Goal: Task Accomplishment & Management: Manage account settings

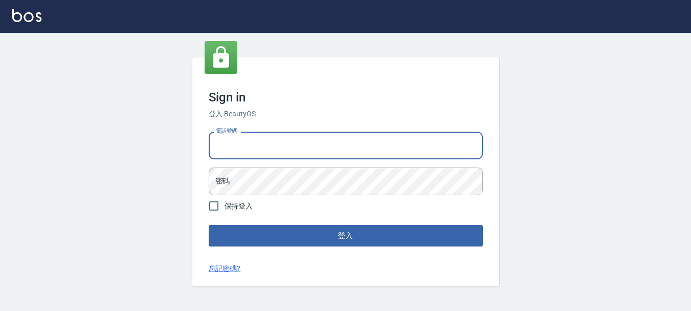
click at [226, 142] on input "電話號碼" at bounding box center [346, 146] width 274 height 28
type input "0989752772"
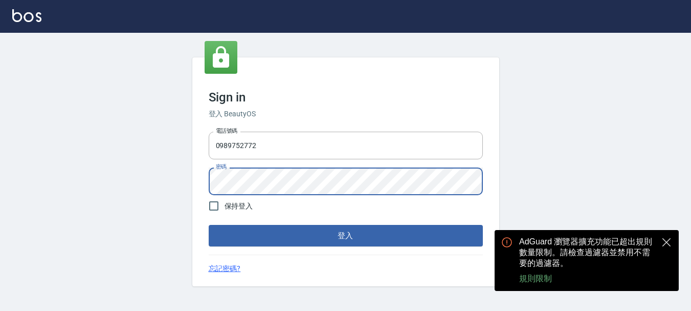
click at [343, 239] on button "登入" at bounding box center [346, 235] width 274 height 21
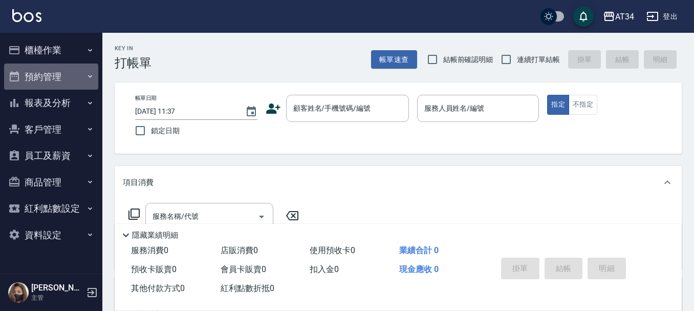
click at [54, 75] on button "預約管理" at bounding box center [51, 76] width 94 height 27
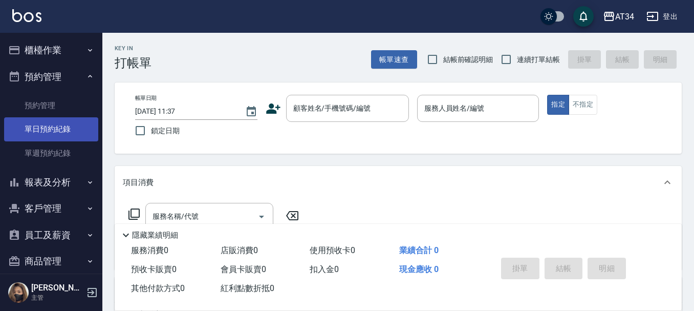
click at [53, 132] on link "單日預約紀錄" at bounding box center [51, 129] width 94 height 24
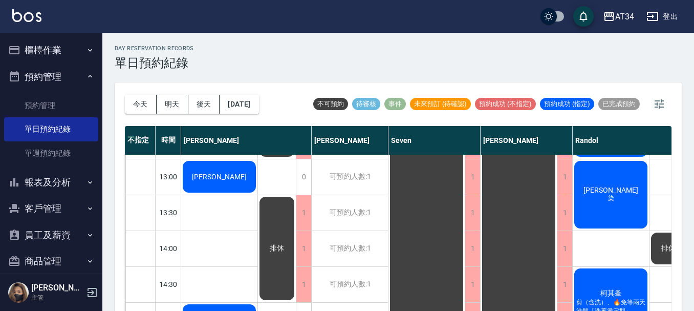
scroll to position [102, 0]
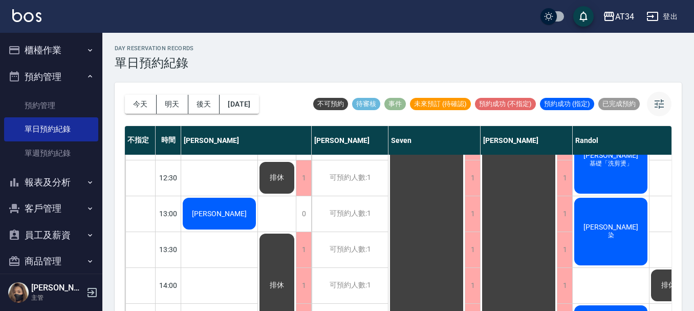
click at [663, 108] on icon "button" at bounding box center [659, 104] width 12 height 12
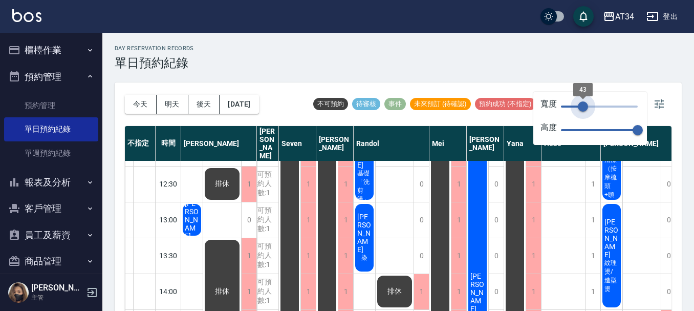
type input "46"
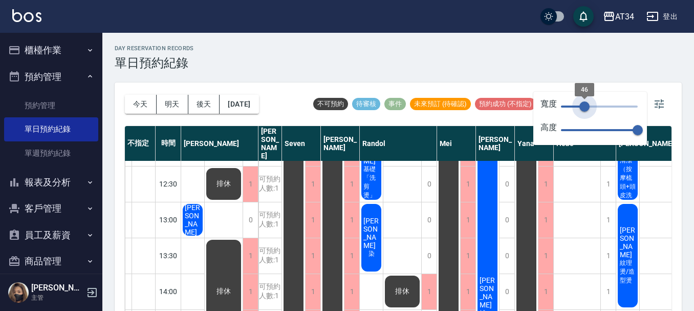
drag, startPoint x: 637, startPoint y: 108, endPoint x: 584, endPoint y: 123, distance: 54.8
click at [584, 123] on div "寬度 46 高度 70" at bounding box center [590, 118] width 114 height 53
click at [660, 105] on icon "button" at bounding box center [659, 104] width 12 height 12
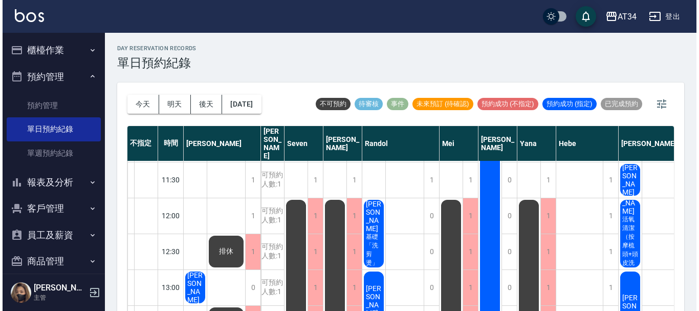
scroll to position [0, 0]
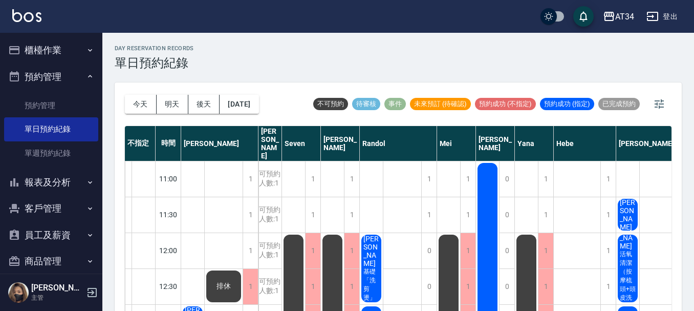
click at [63, 50] on button "櫃檯作業" at bounding box center [51, 50] width 94 height 27
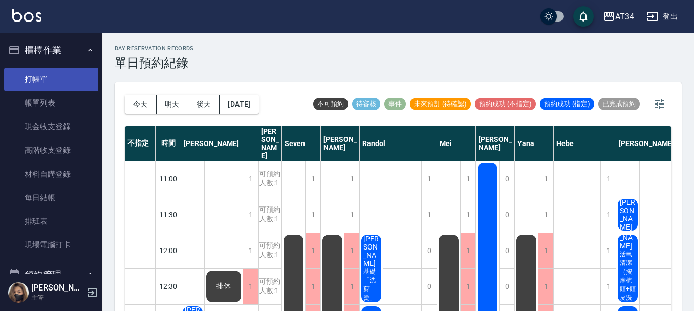
click at [45, 83] on link "打帳單" at bounding box center [51, 80] width 94 height 24
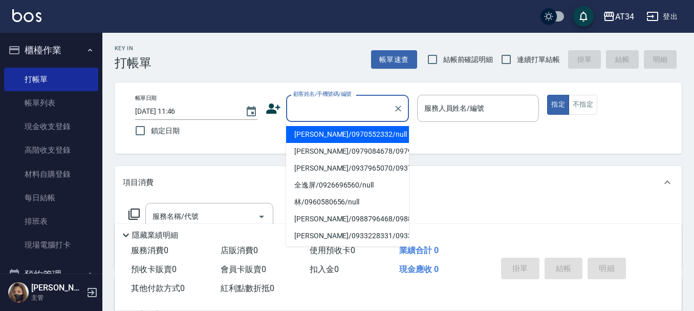
click at [330, 107] on input "顧客姓名/手機號碼/編號" at bounding box center [340, 108] width 98 height 18
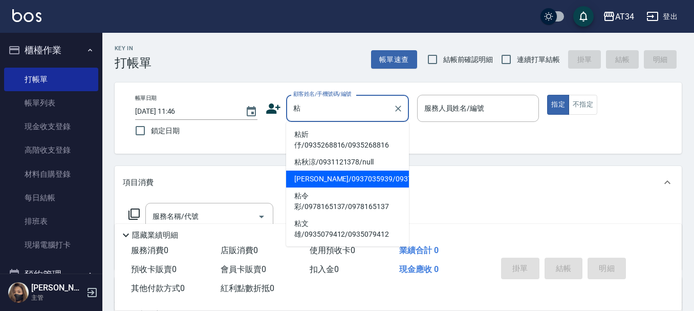
click at [316, 184] on li "[PERSON_NAME]/0937035939/0937035939" at bounding box center [347, 178] width 123 height 17
type input "[PERSON_NAME]/0937035939/0937035939"
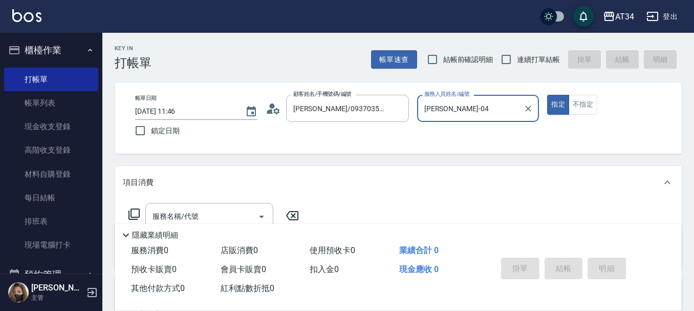
type input "[PERSON_NAME]-04"
click at [277, 102] on icon at bounding box center [273, 108] width 15 height 15
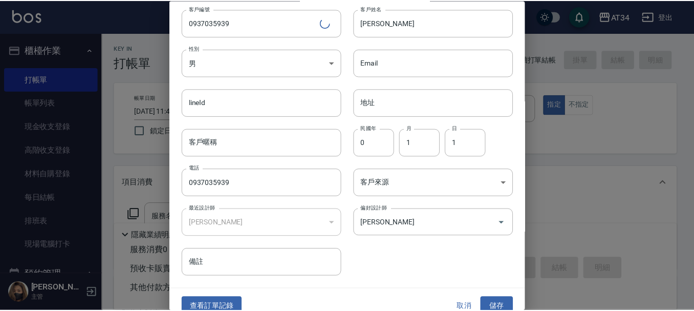
scroll to position [44, 0]
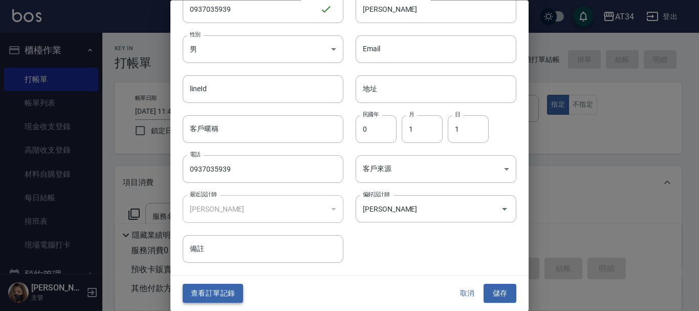
click at [229, 294] on button "查看訂單記錄" at bounding box center [213, 293] width 60 height 19
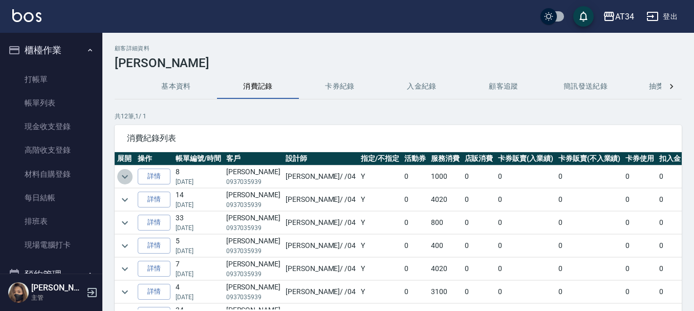
click at [128, 179] on icon "expand row" at bounding box center [125, 176] width 12 height 12
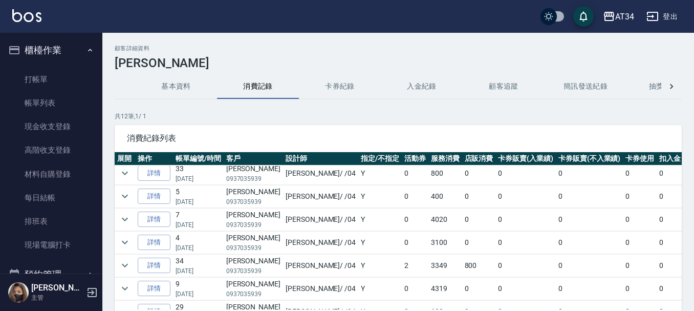
scroll to position [51, 0]
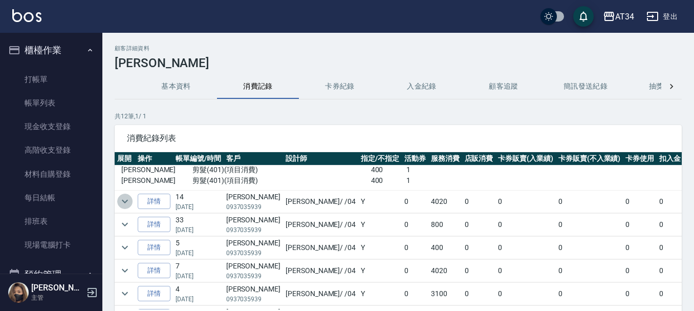
click at [124, 197] on icon "expand row" at bounding box center [125, 201] width 12 height 12
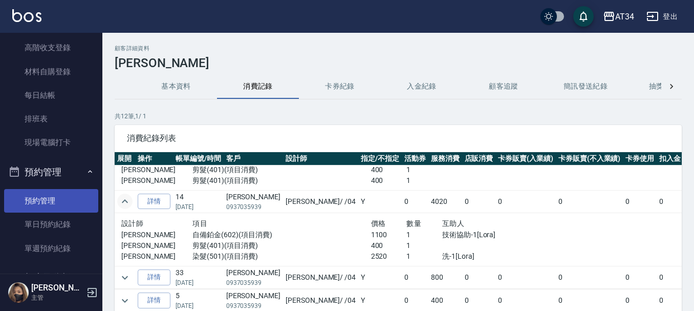
scroll to position [154, 0]
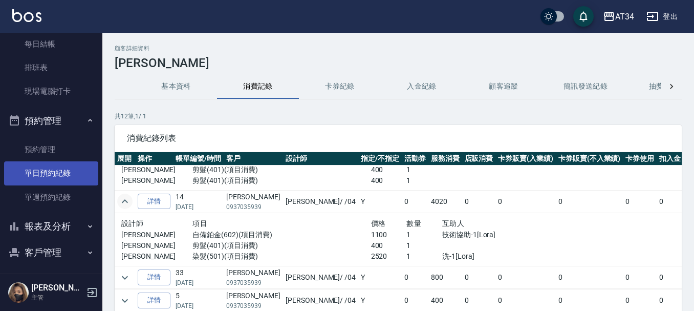
click at [77, 169] on link "單日預約紀錄" at bounding box center [51, 173] width 94 height 24
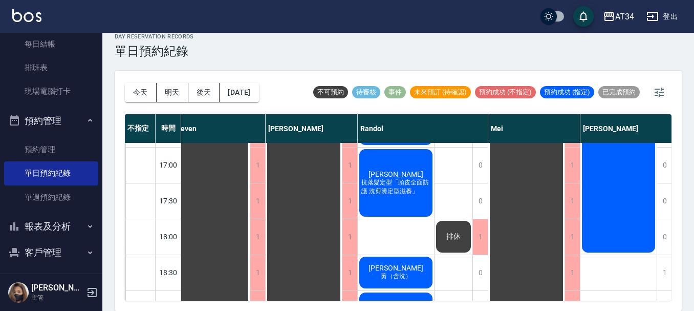
scroll to position [409, 215]
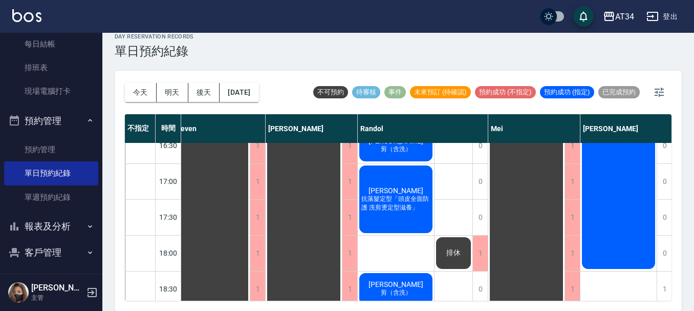
click at [396, 215] on div "[PERSON_NAME] 抗落髮定型「頭皮全面防護 洗剪燙定型滋養」" at bounding box center [396, 199] width 76 height 71
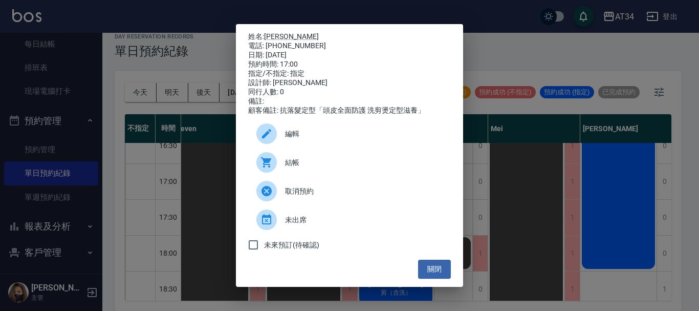
click at [548, 167] on div "姓名: [PERSON_NAME] 電話: [PHONE_NUMBER] 日期: [DATE] 預約時間: 17:00 指定/不指定: 指定 設計師: [PE…" at bounding box center [349, 155] width 699 height 311
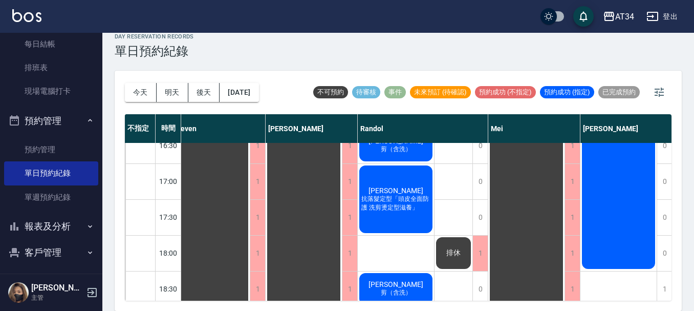
click at [386, 195] on span "抗落髮定型「頭皮全面防護 洗剪燙定型滋養」" at bounding box center [395, 202] width 73 height 17
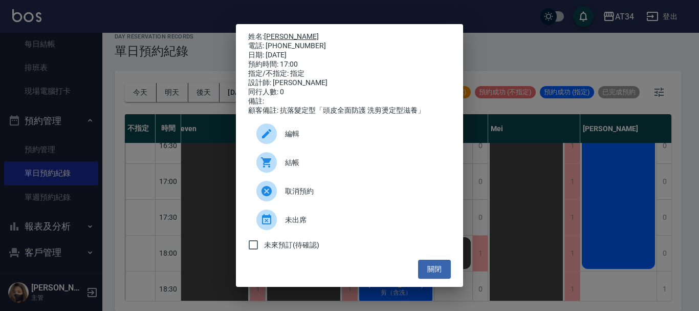
click at [281, 34] on link "[PERSON_NAME]" at bounding box center [291, 36] width 55 height 8
click at [503, 206] on div "姓名: [PERSON_NAME] 電話: [PHONE_NUMBER] 日期: [DATE] 預約時間: 17:00 指定/不指定: 指定 設計師: [PE…" at bounding box center [349, 155] width 699 height 311
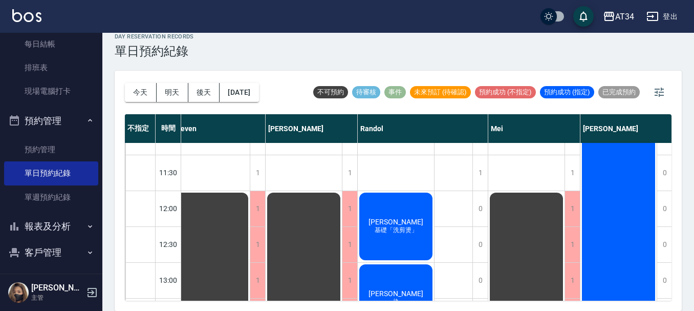
scroll to position [0, 215]
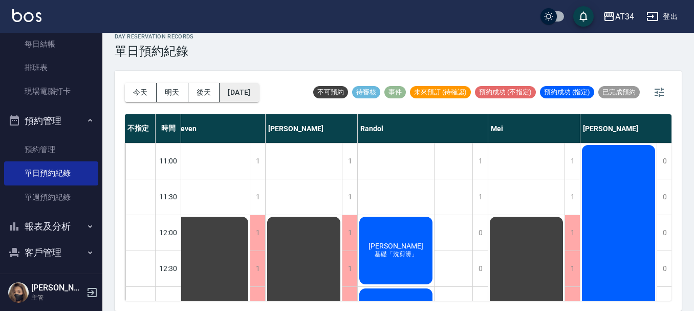
click at [238, 94] on button "[DATE]" at bounding box center [239, 92] width 39 height 19
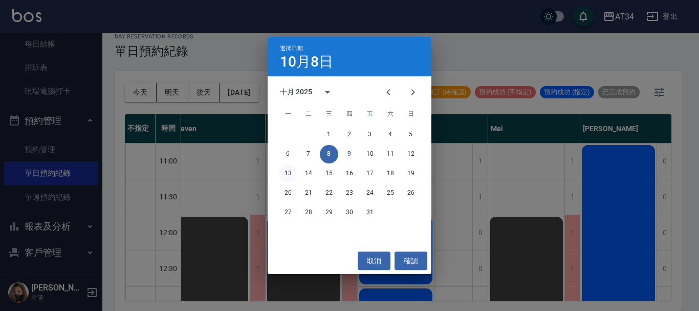
click at [288, 174] on button "13" at bounding box center [288, 173] width 18 height 18
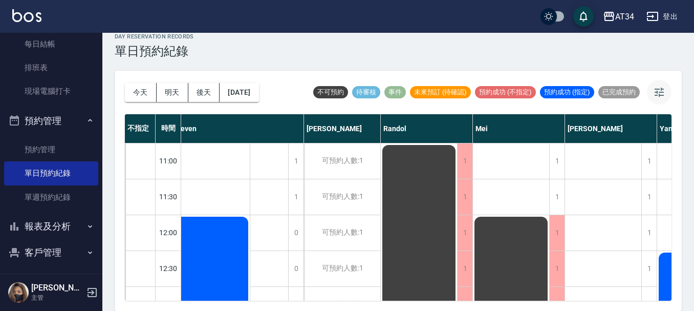
click at [654, 91] on icon "button" at bounding box center [659, 92] width 12 height 12
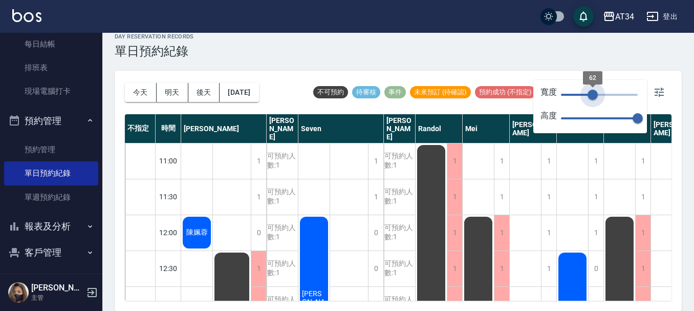
drag, startPoint x: 640, startPoint y: 94, endPoint x: 593, endPoint y: 110, distance: 50.2
click at [593, 110] on div "寬度 62 高度 70" at bounding box center [590, 106] width 114 height 53
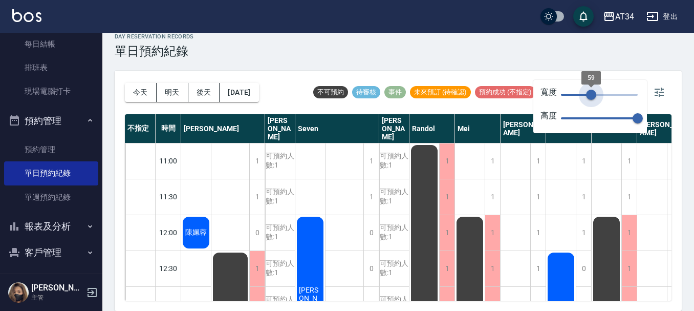
type input "55"
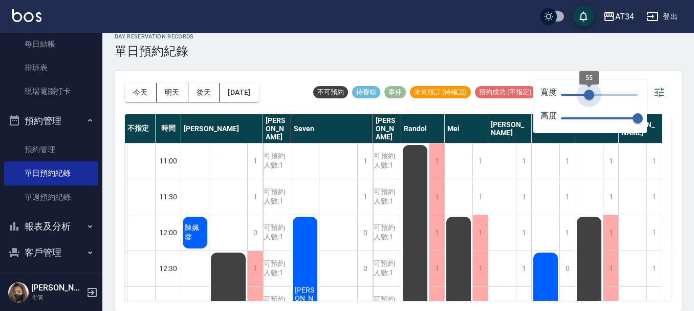
click at [589, 100] on span "55" at bounding box center [589, 95] width 10 height 10
click at [662, 89] on icon "button" at bounding box center [659, 92] width 12 height 12
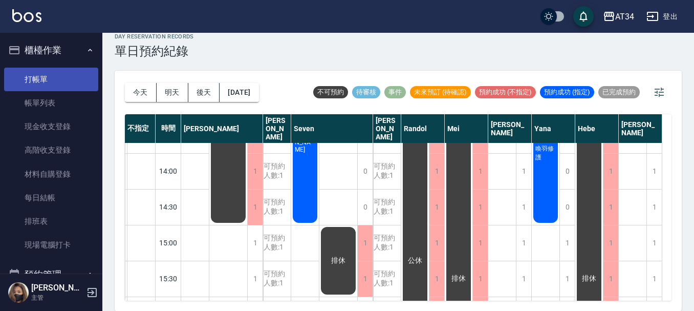
click at [20, 74] on link "打帳單" at bounding box center [51, 80] width 94 height 24
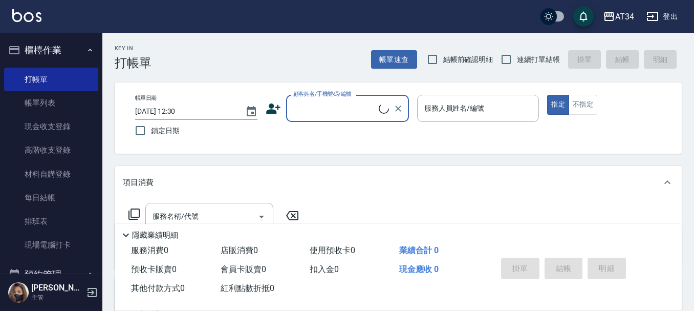
click at [299, 109] on input "顧客姓名/手機號碼/編號" at bounding box center [335, 108] width 88 height 18
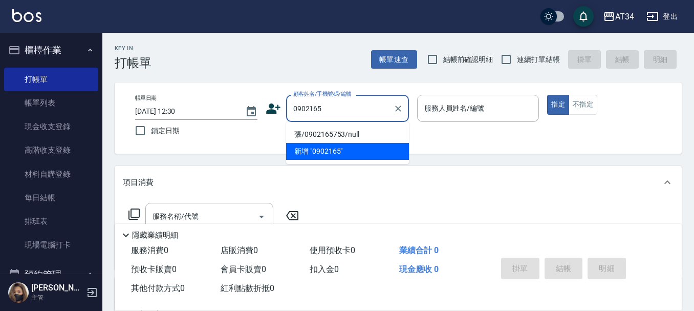
click at [326, 135] on li "張/0902165753/null" at bounding box center [347, 134] width 123 height 17
type input "張/0902165753/null"
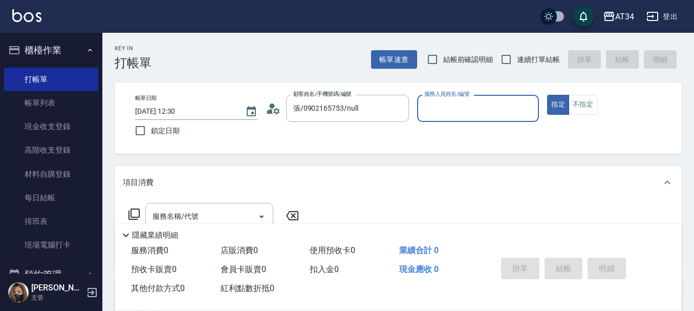
click at [270, 107] on icon at bounding box center [273, 108] width 15 height 15
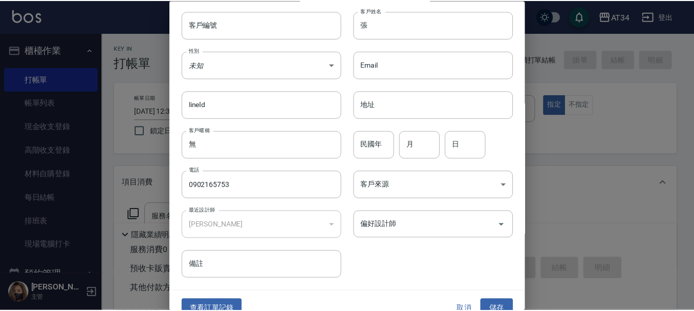
scroll to position [44, 0]
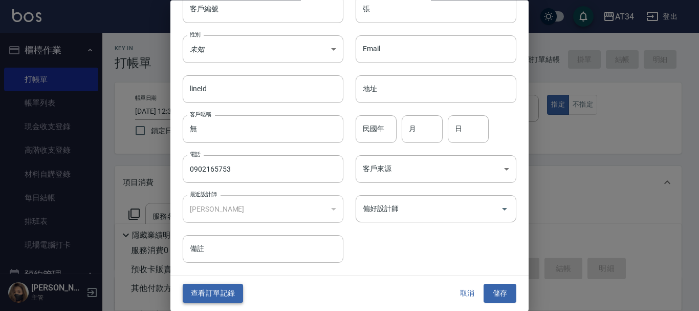
click at [222, 293] on button "查看訂單記錄" at bounding box center [213, 293] width 60 height 19
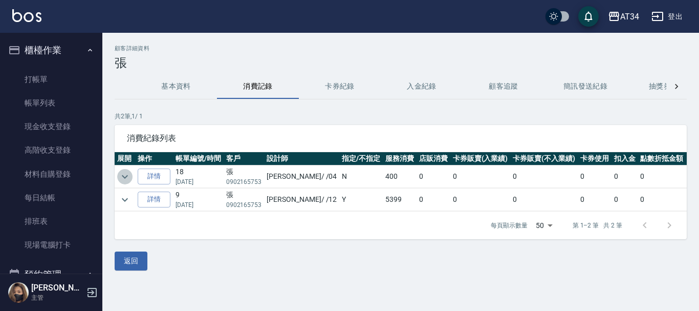
click at [127, 178] on icon "expand row" at bounding box center [125, 176] width 12 height 12
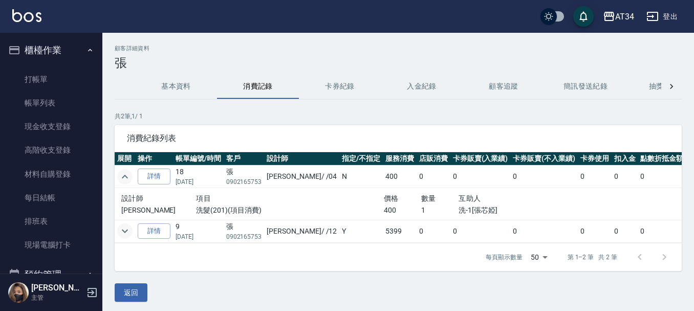
click at [123, 231] on icon "expand row" at bounding box center [125, 231] width 6 height 4
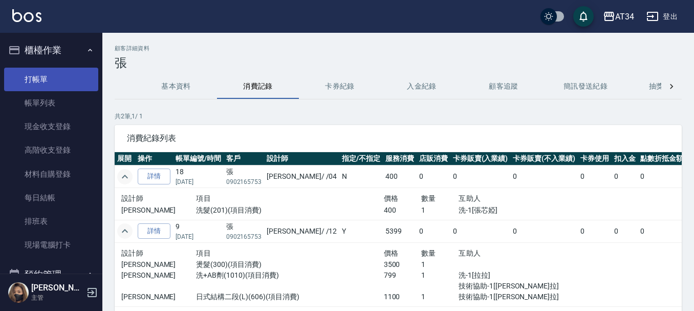
click at [18, 86] on link "打帳單" at bounding box center [51, 80] width 94 height 24
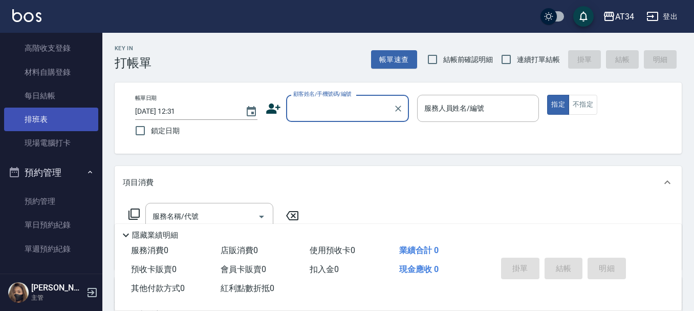
scroll to position [102, 0]
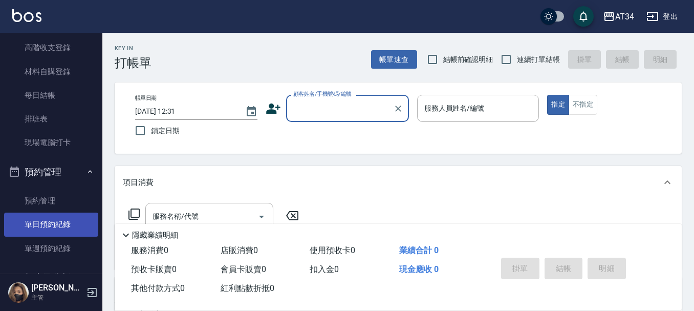
click at [52, 224] on link "單日預約紀錄" at bounding box center [51, 224] width 94 height 24
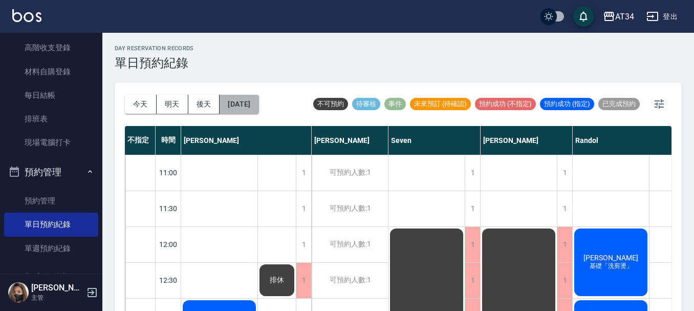
click at [244, 98] on button "[DATE]" at bounding box center [239, 104] width 39 height 19
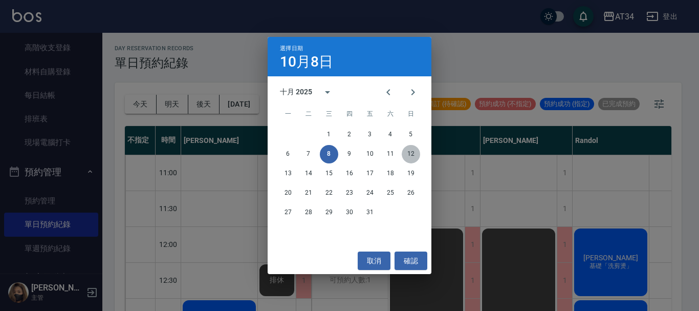
click at [407, 154] on button "12" at bounding box center [411, 154] width 18 height 18
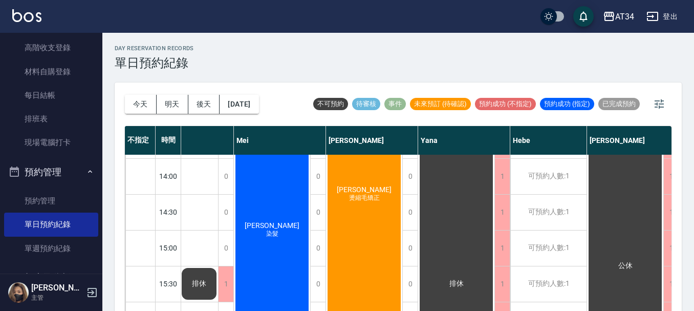
scroll to position [307, 569]
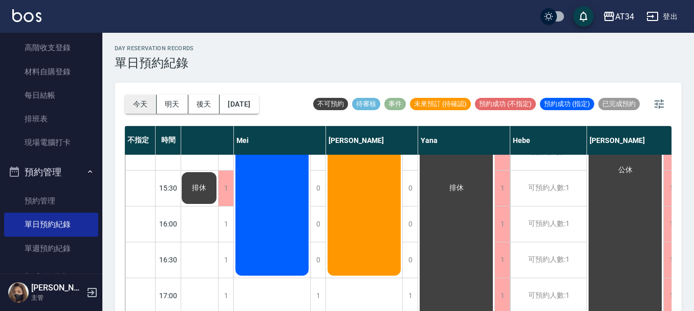
click at [144, 100] on button "今天" at bounding box center [141, 104] width 32 height 19
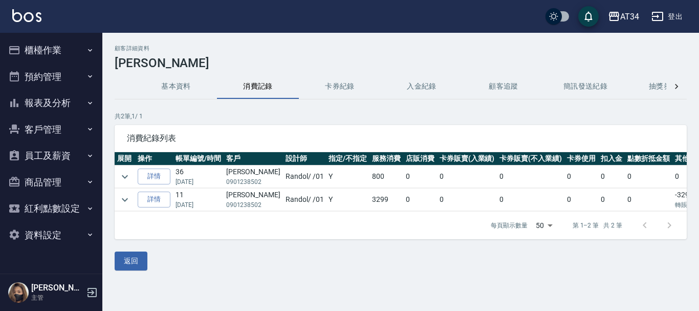
click at [261, 173] on td "[PERSON_NAME] 0901238502" at bounding box center [253, 176] width 59 height 23
click at [127, 179] on icon "expand row" at bounding box center [125, 176] width 12 height 12
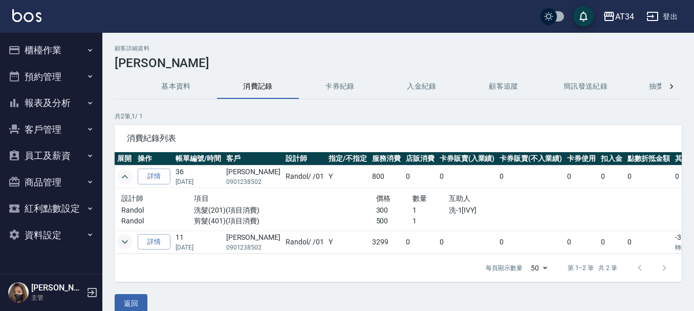
click at [123, 244] on icon "expand row" at bounding box center [125, 241] width 12 height 12
